Goal: Check status: Check status

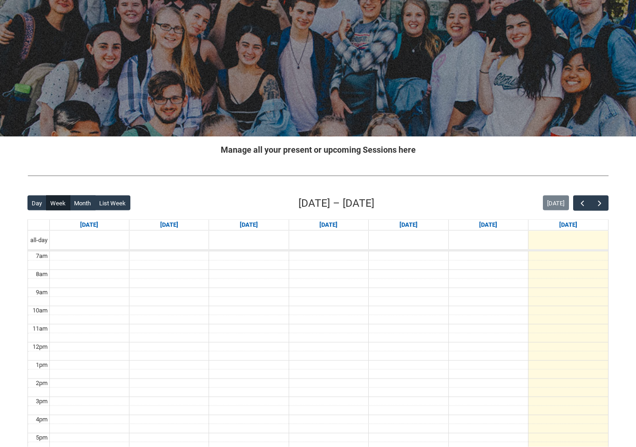
scroll to position [65, 0]
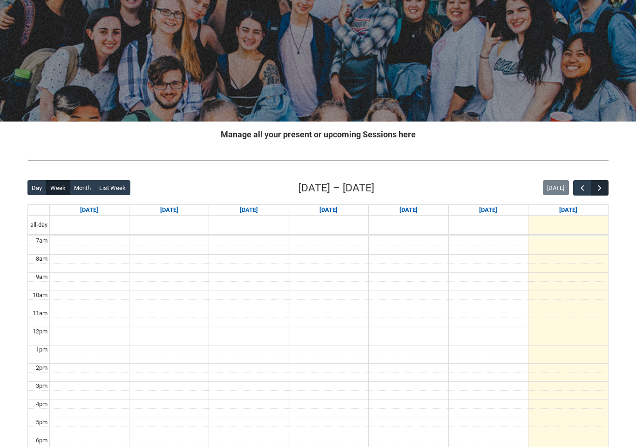
click at [603, 190] on span "button" at bounding box center [599, 187] width 9 height 9
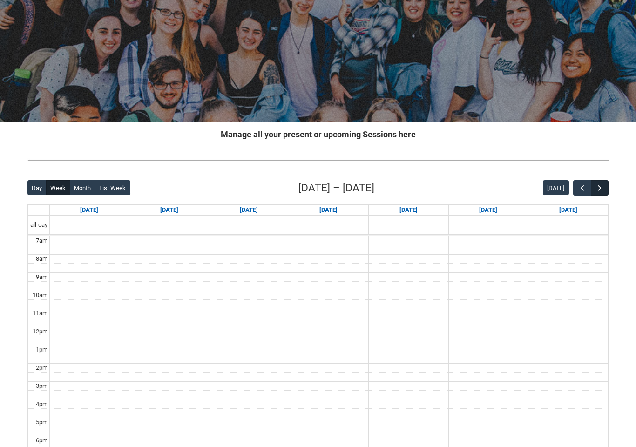
click at [602, 190] on span "button" at bounding box center [599, 187] width 9 height 9
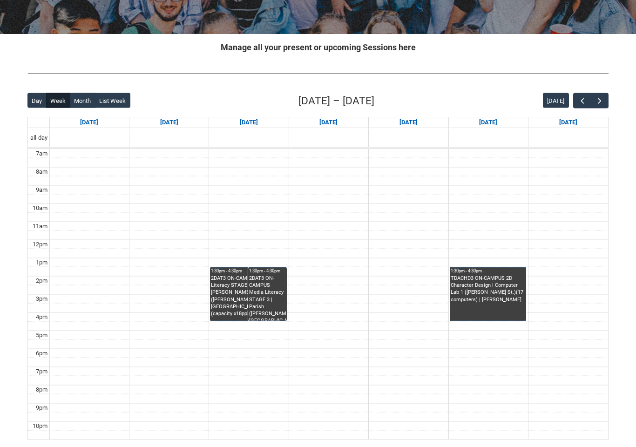
scroll to position [167, 0]
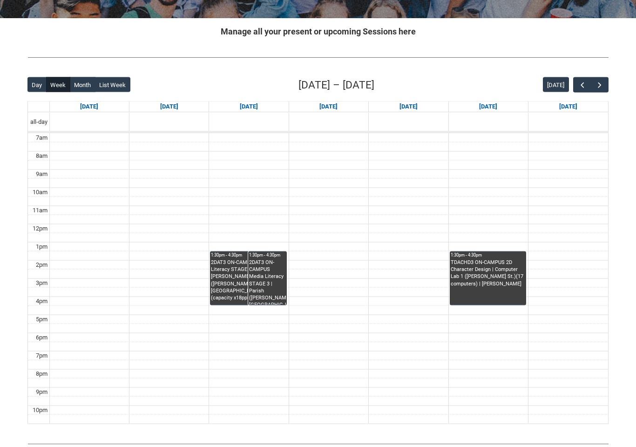
click at [499, 283] on div "TDACHD3 ON-CAMPUS 2D Character Design | Computer Lab 1 ([PERSON_NAME] St.)(17 c…" at bounding box center [487, 273] width 74 height 28
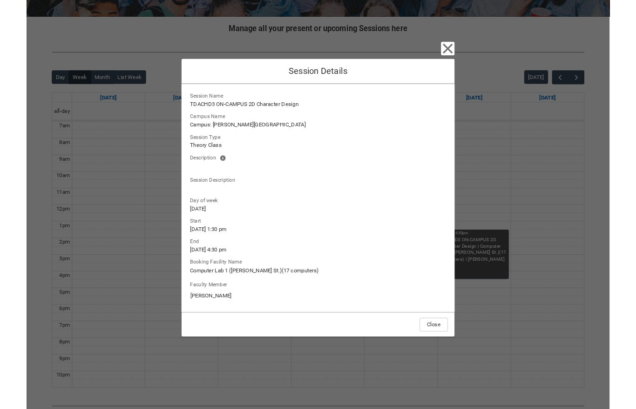
scroll to position [205, 0]
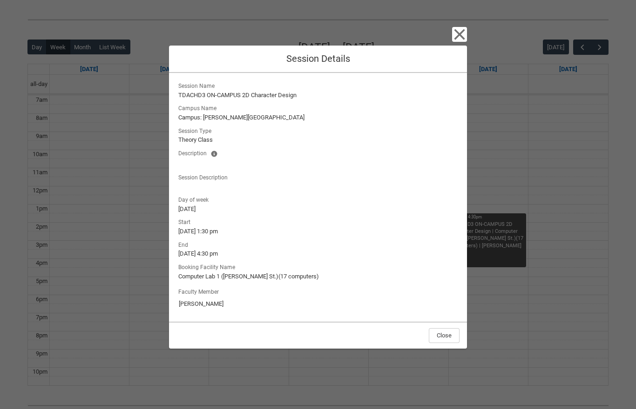
click at [470, 28] on div "Close Session Details Session Name TDACHD3 ON-CAMPUS 2D Character Design Campus…" at bounding box center [318, 204] width 636 height 409
click at [462, 31] on icon "button" at bounding box center [459, 34] width 15 height 15
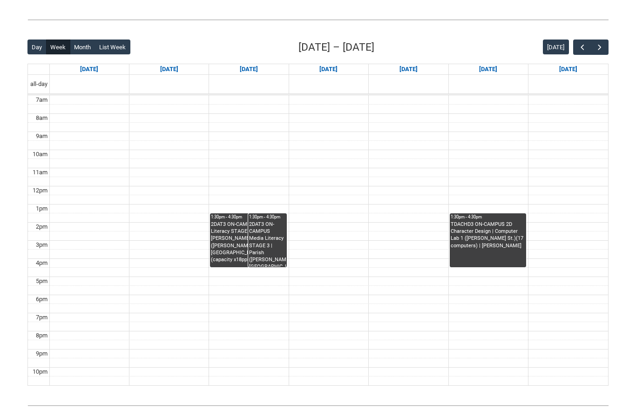
click at [232, 244] on div "2DAT3 ON-CAMPUS Media Literacy STAGE 3 | [PERSON_NAME] ([PERSON_NAME][GEOGRAPHI…" at bounding box center [248, 244] width 74 height 46
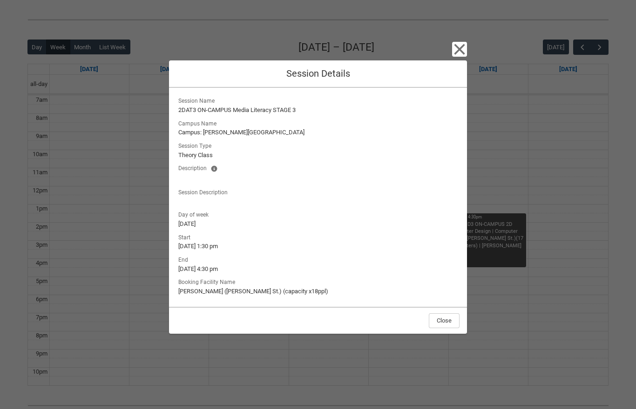
click at [474, 59] on div "Close Session Details Session Name 2DAT3 ON-CAMPUS Media Literacy STAGE 3 Campu…" at bounding box center [318, 204] width 636 height 409
click at [464, 51] on icon "button" at bounding box center [459, 49] width 15 height 15
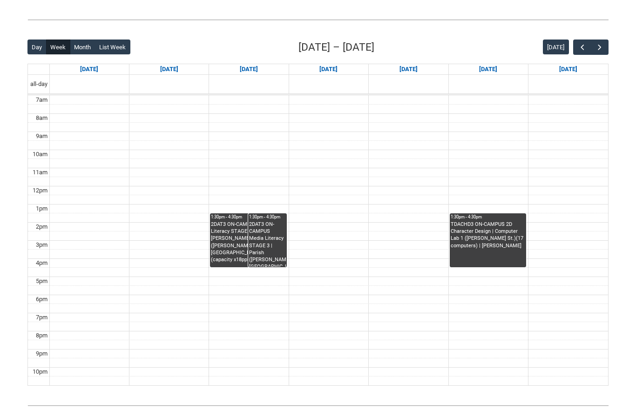
click at [259, 229] on div "2DAT3 ON-CAMPUS Media Literacy STAGE 3 | Parish ([PERSON_NAME][GEOGRAPHIC_DATA]…" at bounding box center [267, 244] width 36 height 46
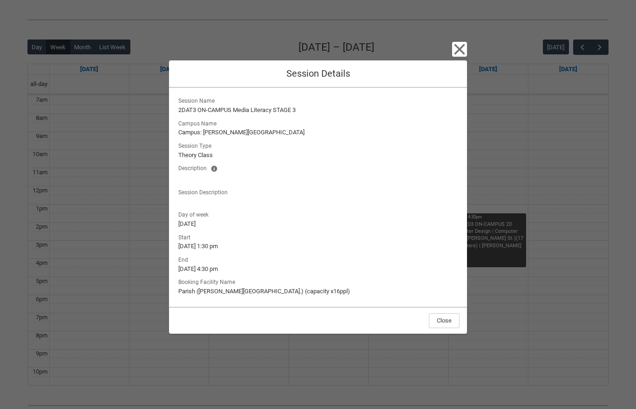
click at [466, 51] on icon "button" at bounding box center [459, 49] width 15 height 15
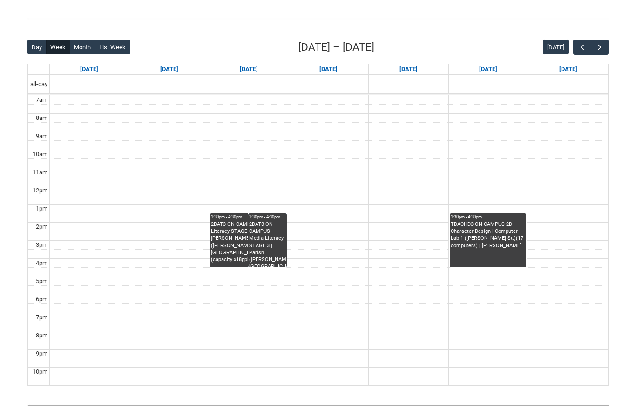
click at [229, 237] on div "2DAT3 ON-CAMPUS Media Literacy STAGE 3 | [PERSON_NAME] ([PERSON_NAME][GEOGRAPHI…" at bounding box center [248, 242] width 74 height 42
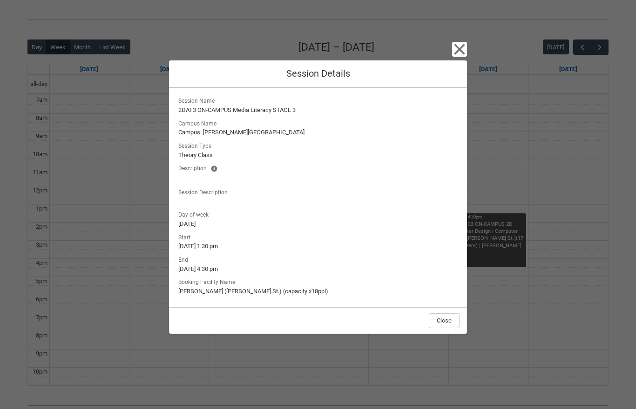
click at [455, 54] on icon "button" at bounding box center [459, 49] width 15 height 15
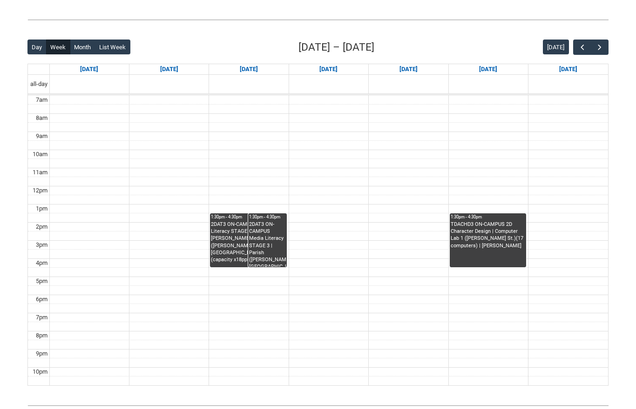
click at [268, 229] on div "2DAT3 ON-CAMPUS Media Literacy STAGE 3 | Parish ([PERSON_NAME][GEOGRAPHIC_DATA]…" at bounding box center [267, 244] width 36 height 46
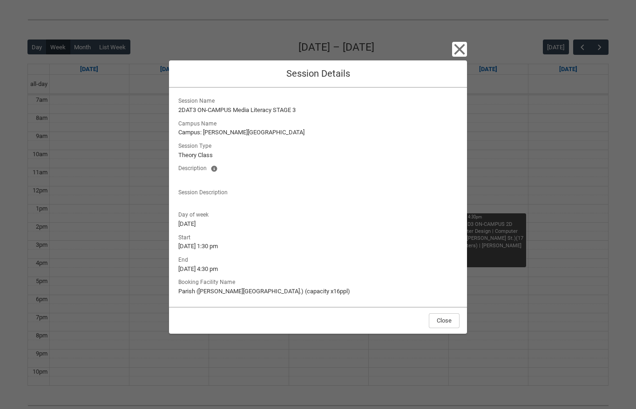
click at [453, 57] on icon "button" at bounding box center [459, 49] width 15 height 15
